Goal: Task Accomplishment & Management: Use online tool/utility

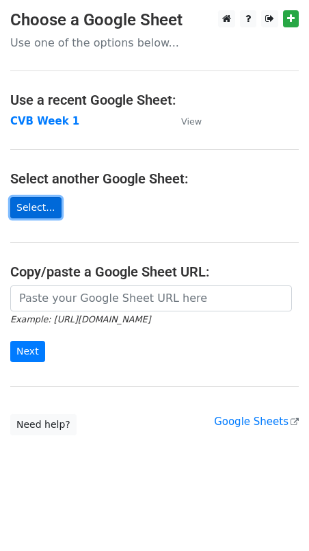
click at [49, 201] on link "Select..." at bounding box center [35, 207] width 51 height 21
click at [45, 207] on link "Select..." at bounding box center [35, 207] width 51 height 21
click at [41, 207] on link "Select..." at bounding box center [35, 207] width 51 height 21
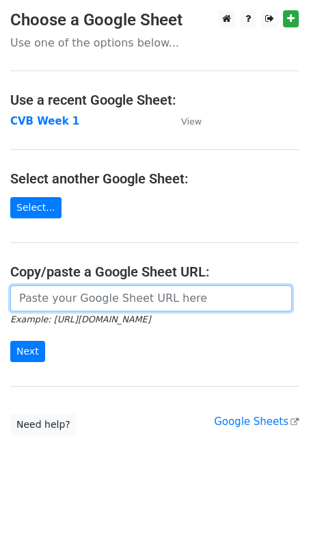
click at [59, 298] on input "url" at bounding box center [151, 298] width 282 height 26
paste input "https://docs.google.com/spreadsheets/d/1EwgcZXO7WQO-PCUX5OzpxiuZBY5FOIia/edit?u…"
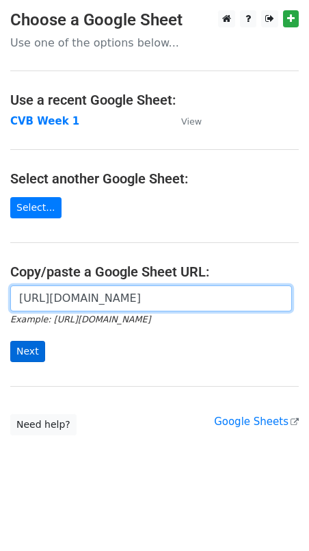
type input "https://docs.google.com/spreadsheets/d/1EwgcZXO7WQO-PCUX5OzpxiuZBY5FOIia/edit?u…"
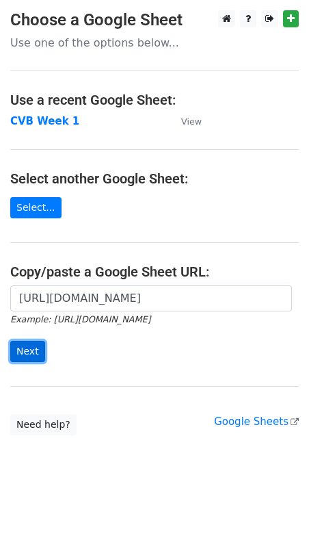
scroll to position [0, 0]
click at [22, 354] on input "Next" at bounding box center [27, 351] width 35 height 21
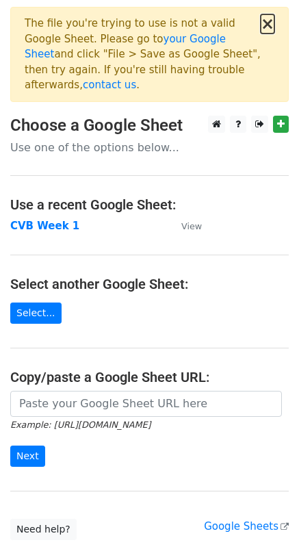
click at [272, 24] on button "×" at bounding box center [268, 24] width 14 height 16
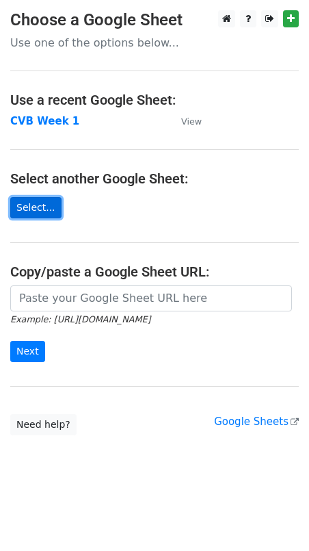
click at [44, 203] on link "Select..." at bounding box center [35, 207] width 51 height 21
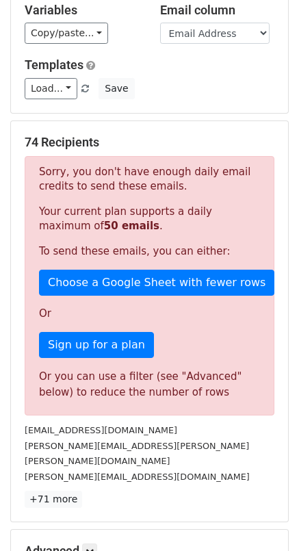
scroll to position [156, 0]
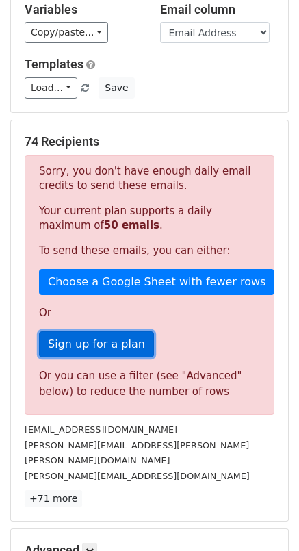
click at [101, 337] on link "Sign up for a plan" at bounding box center [96, 344] width 115 height 26
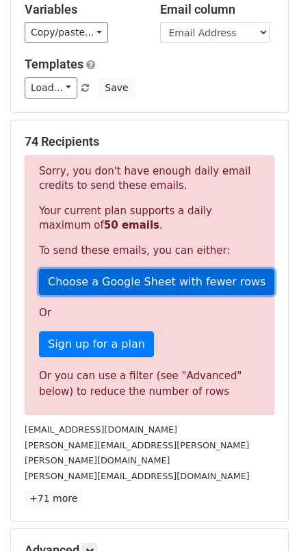
click at [103, 271] on link "Choose a Google Sheet with fewer rows" at bounding box center [156, 282] width 235 height 26
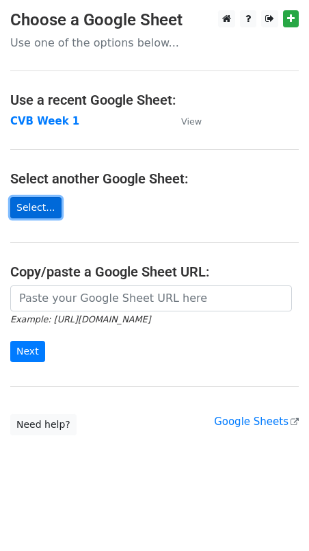
click at [29, 209] on link "Select..." at bounding box center [35, 207] width 51 height 21
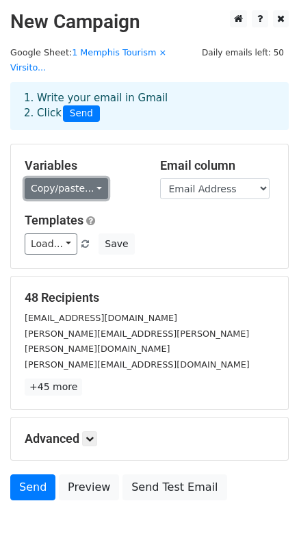
click at [91, 178] on link "Copy/paste..." at bounding box center [66, 188] width 83 height 21
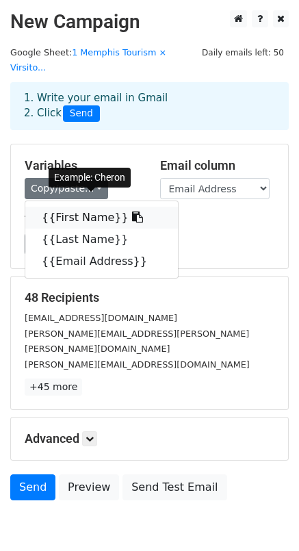
click at [81, 207] on link "{{First Name}}" at bounding box center [101, 218] width 153 height 22
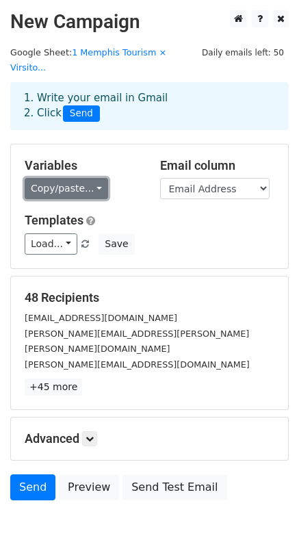
click at [71, 178] on link "Copy/paste..." at bounding box center [66, 188] width 83 height 21
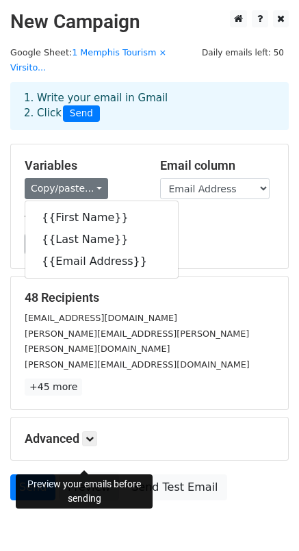
click at [86, 474] on link "Preview" at bounding box center [89, 487] width 60 height 26
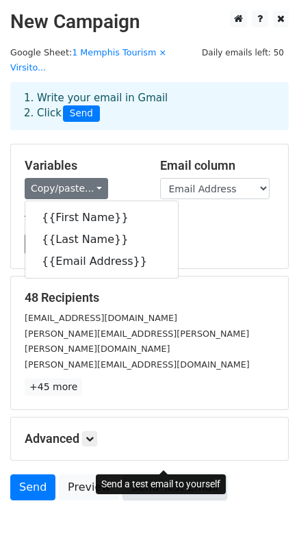
click at [138, 474] on link "Send Test Email" at bounding box center [174, 487] width 104 height 26
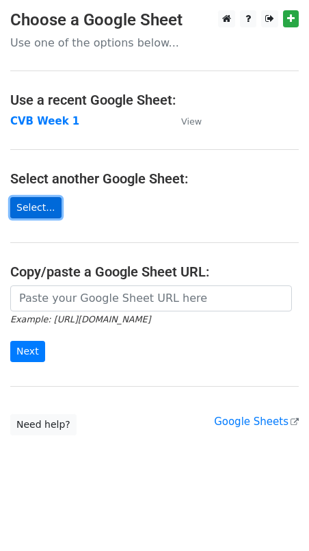
click at [40, 213] on link "Select..." at bounding box center [35, 207] width 51 height 21
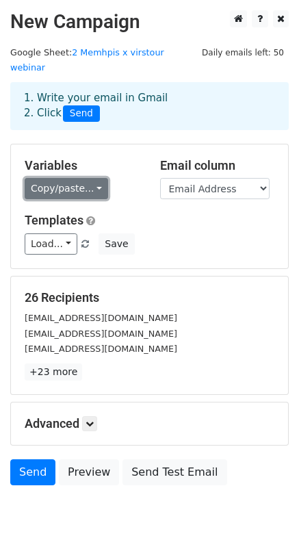
click at [94, 178] on link "Copy/paste..." at bounding box center [66, 188] width 83 height 21
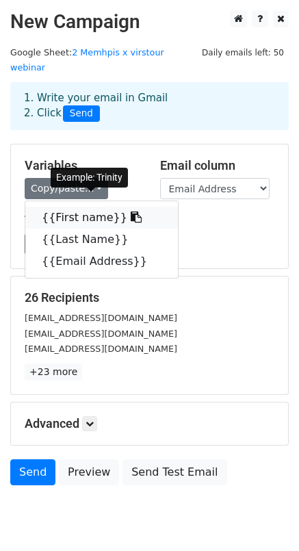
click at [94, 207] on link "{{First name}}" at bounding box center [101, 218] width 153 height 22
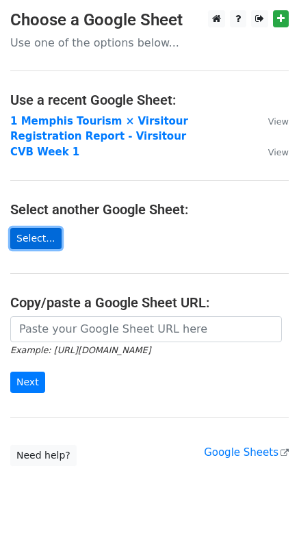
click at [31, 236] on link "Select..." at bounding box center [35, 238] width 51 height 21
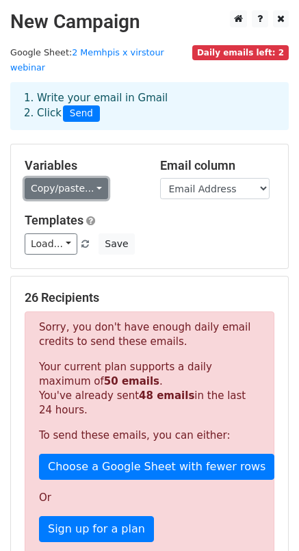
click at [89, 178] on link "Copy/paste..." at bounding box center [66, 188] width 83 height 21
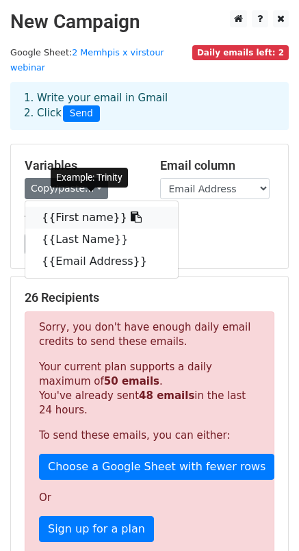
click at [80, 207] on link "{{First name}}" at bounding box center [101, 218] width 153 height 22
